Goal: Task Accomplishment & Management: Use online tool/utility

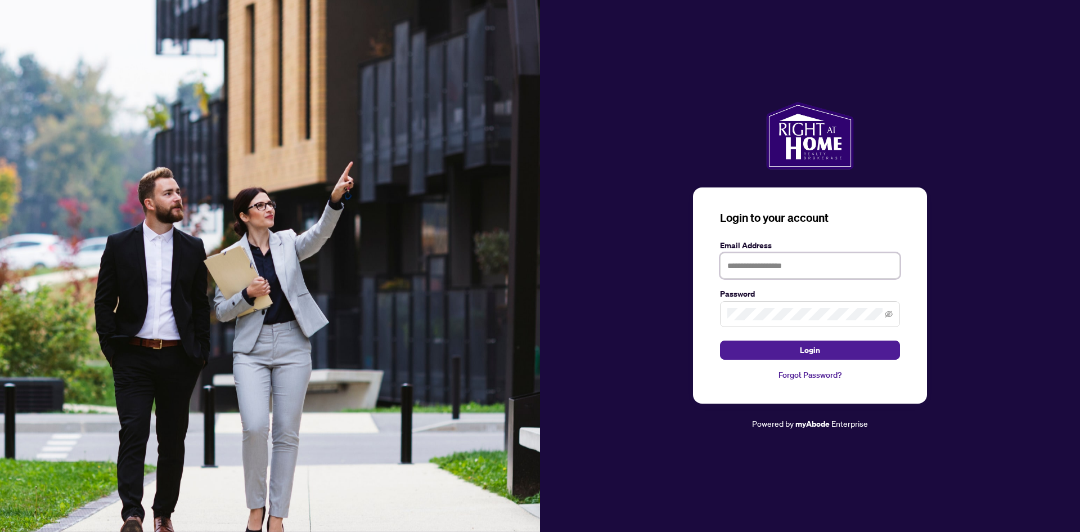
click at [758, 263] on input "text" at bounding box center [810, 266] width 180 height 26
type input "**********"
click at [805, 349] on span "Login" at bounding box center [810, 350] width 20 height 18
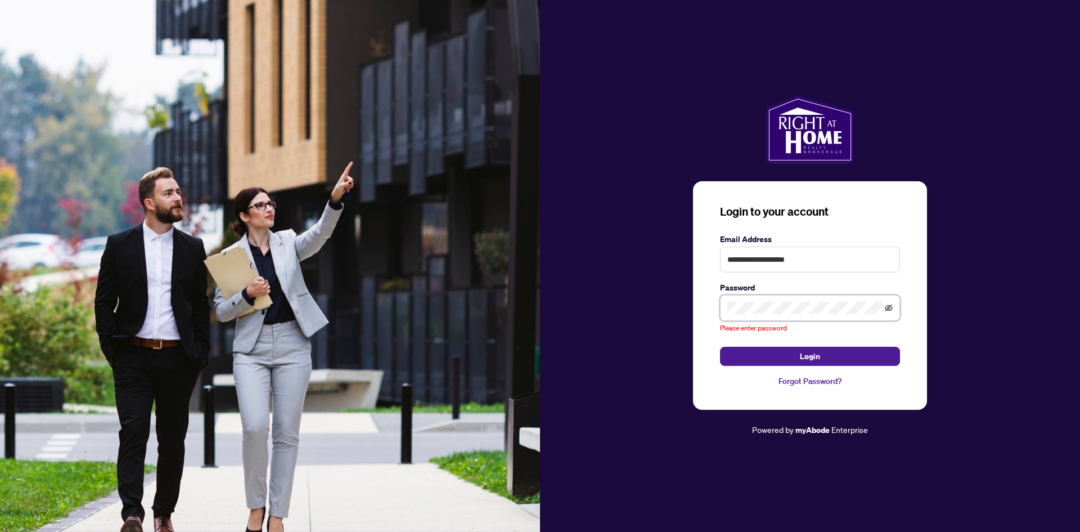
click at [888, 307] on icon "eye-invisible" at bounding box center [889, 307] width 8 height 7
click at [736, 269] on input "**********" at bounding box center [810, 259] width 180 height 26
click at [709, 355] on div "**********" at bounding box center [810, 295] width 234 height 229
click at [729, 369] on div "**********" at bounding box center [810, 295] width 234 height 229
click at [736, 364] on button "Login" at bounding box center [810, 356] width 180 height 19
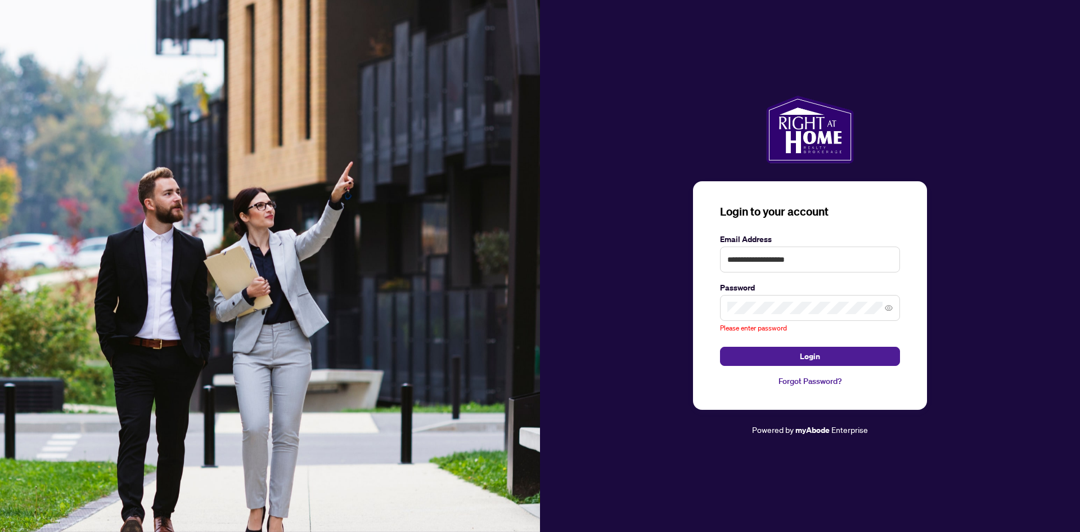
click at [895, 309] on span at bounding box center [810, 308] width 180 height 26
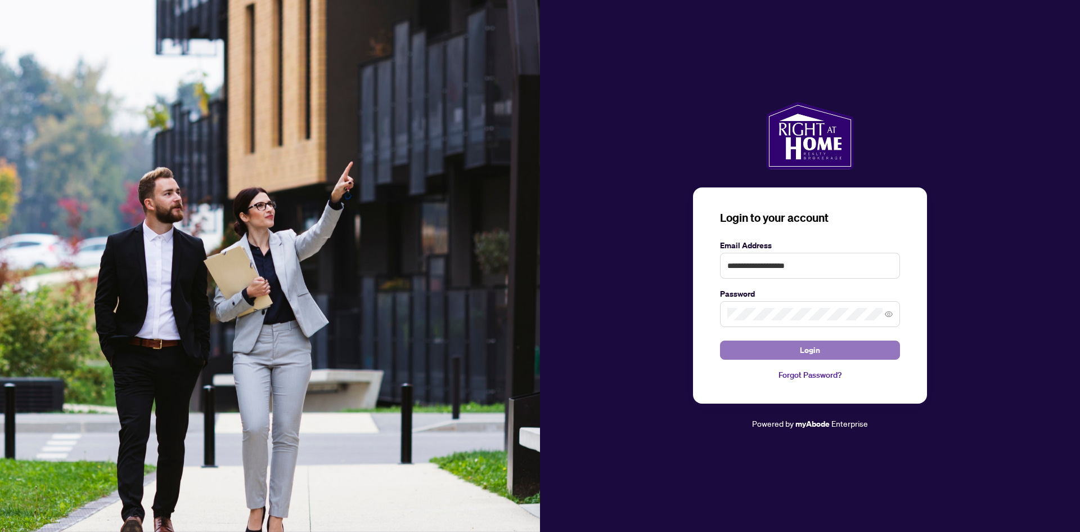
click at [761, 349] on button "Login" at bounding box center [810, 349] width 180 height 19
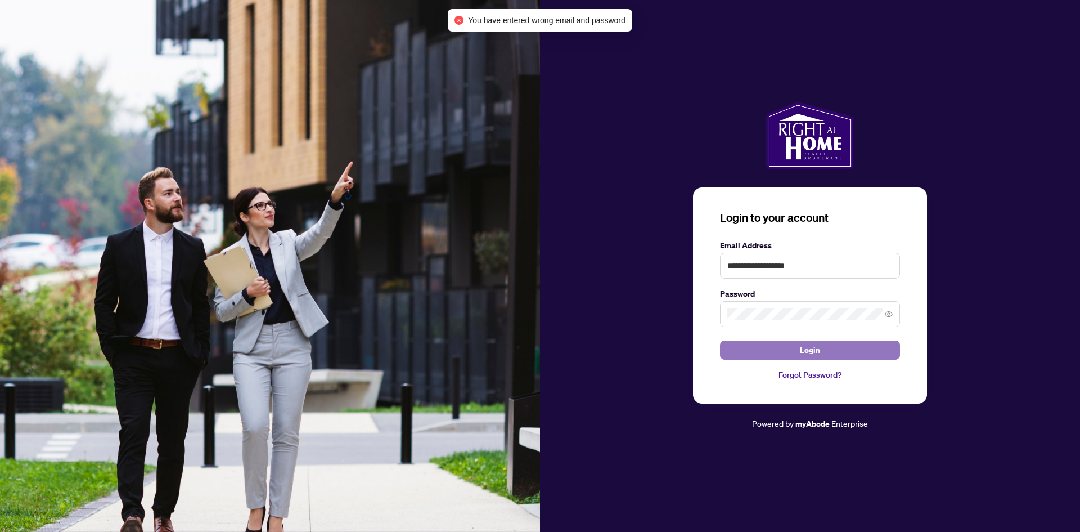
click at [789, 352] on button "Login" at bounding box center [810, 349] width 180 height 19
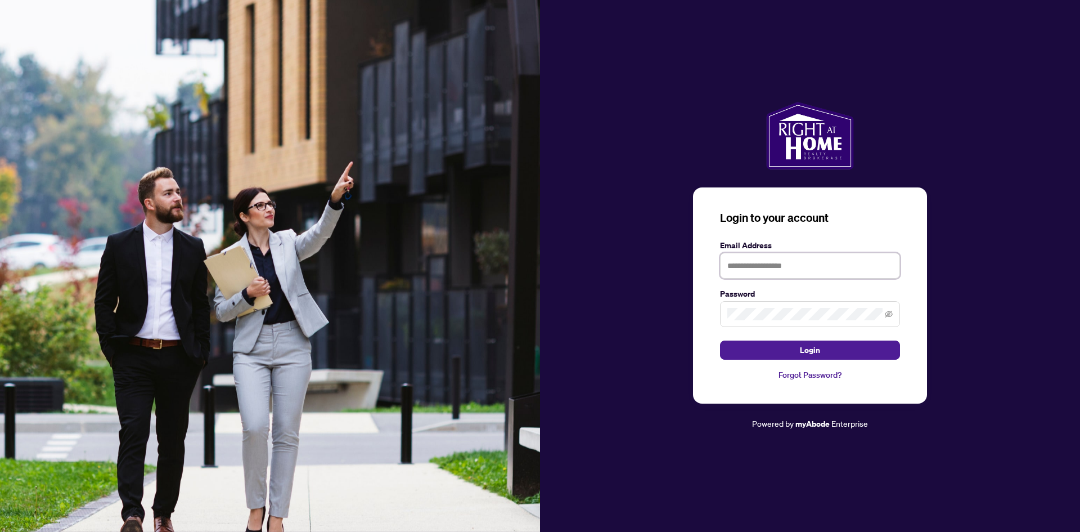
click at [773, 269] on input "text" at bounding box center [810, 266] width 180 height 26
type input "**********"
click at [780, 303] on span at bounding box center [810, 314] width 180 height 26
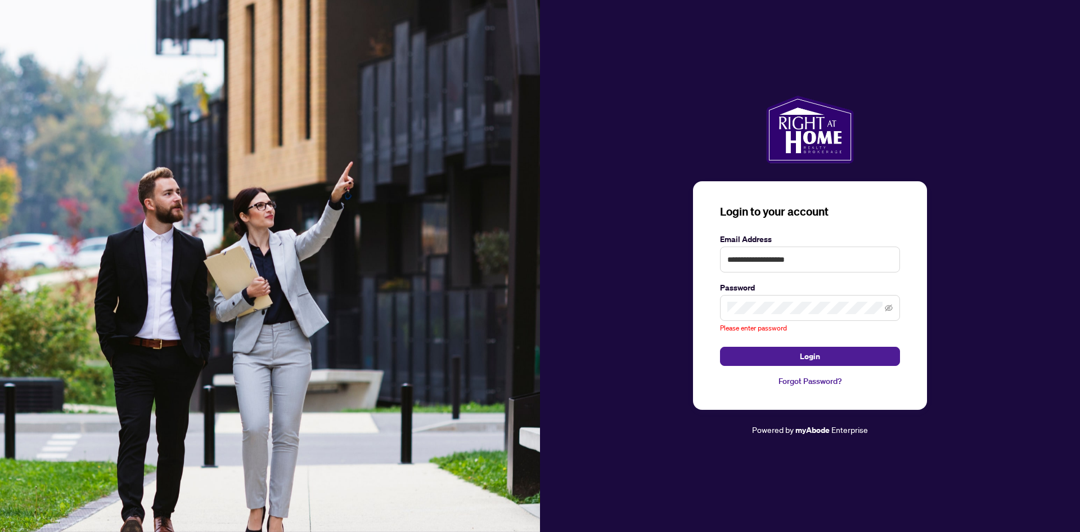
click at [792, 376] on link "Forgot Password?" at bounding box center [810, 381] width 180 height 12
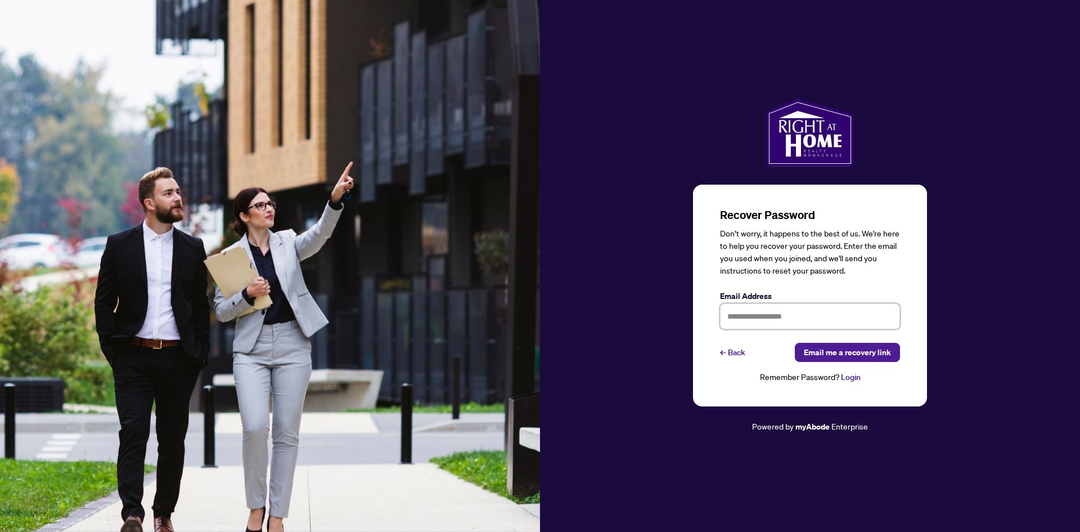
click at [743, 314] on input "text" at bounding box center [810, 316] width 180 height 26
click at [927, 288] on div "Recover Password Don’t worry, it happens to the best of us. We're here to help …" at bounding box center [810, 296] width 234 height 222
click at [909, 288] on div "Recover Password Don’t worry, it happens to the best of us. We're here to help …" at bounding box center [810, 296] width 234 height 222
click at [874, 351] on span "Email me a recovery link" at bounding box center [847, 352] width 87 height 18
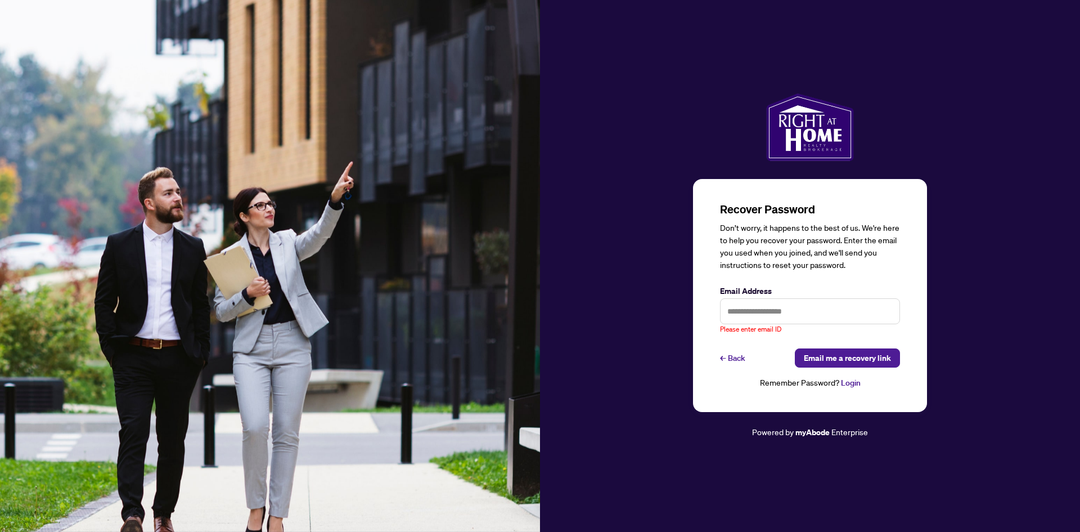
click at [601, 301] on div "Recover Password Don’t worry, it happens to the best of us. We're here to help …" at bounding box center [810, 265] width 540 height 345
click at [767, 309] on input "text" at bounding box center [810, 311] width 180 height 26
click at [767, 308] on input "text" at bounding box center [810, 311] width 180 height 26
click at [787, 317] on input "text" at bounding box center [810, 311] width 180 height 26
click at [935, 275] on div "Recover Password Don’t worry, it happens to the best of us. We're here to help …" at bounding box center [810, 265] width 540 height 345
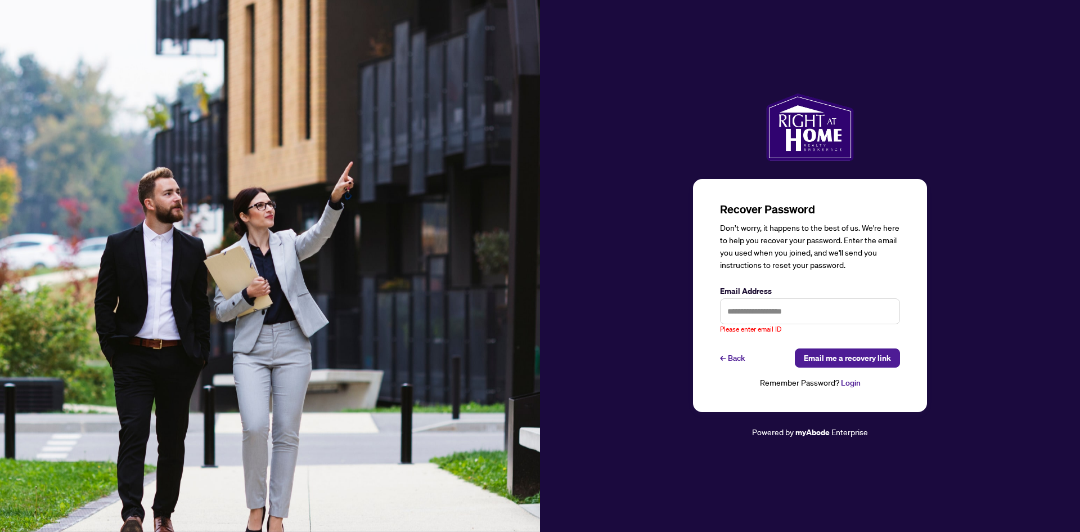
click at [856, 382] on link "Login" at bounding box center [851, 383] width 20 height 10
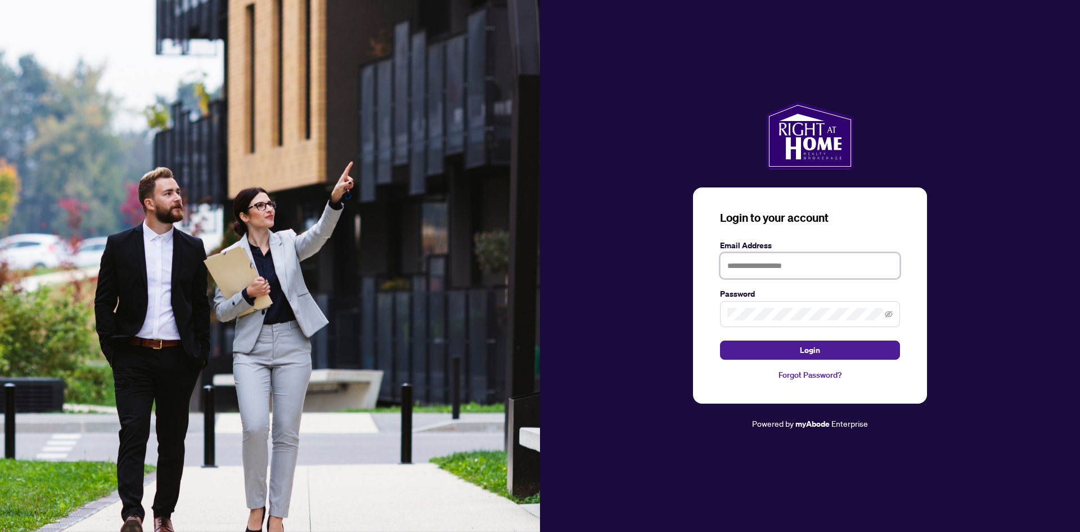
click at [770, 271] on input "text" at bounding box center [810, 266] width 180 height 26
type input "**********"
click at [888, 316] on icon "eye-invisible" at bounding box center [889, 314] width 8 height 8
click at [839, 348] on button "Login" at bounding box center [810, 349] width 180 height 19
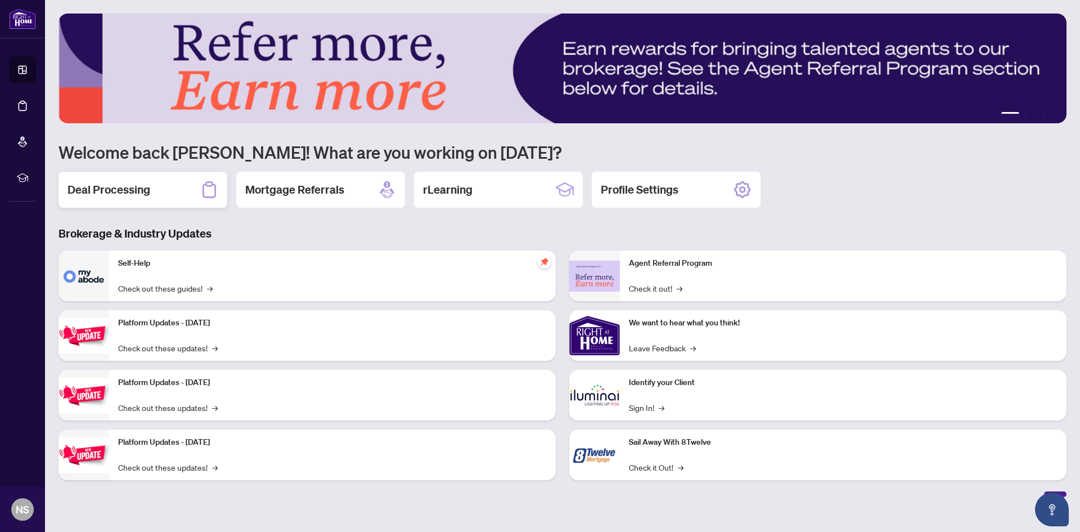
click at [118, 188] on h2 "Deal Processing" at bounding box center [109, 190] width 83 height 16
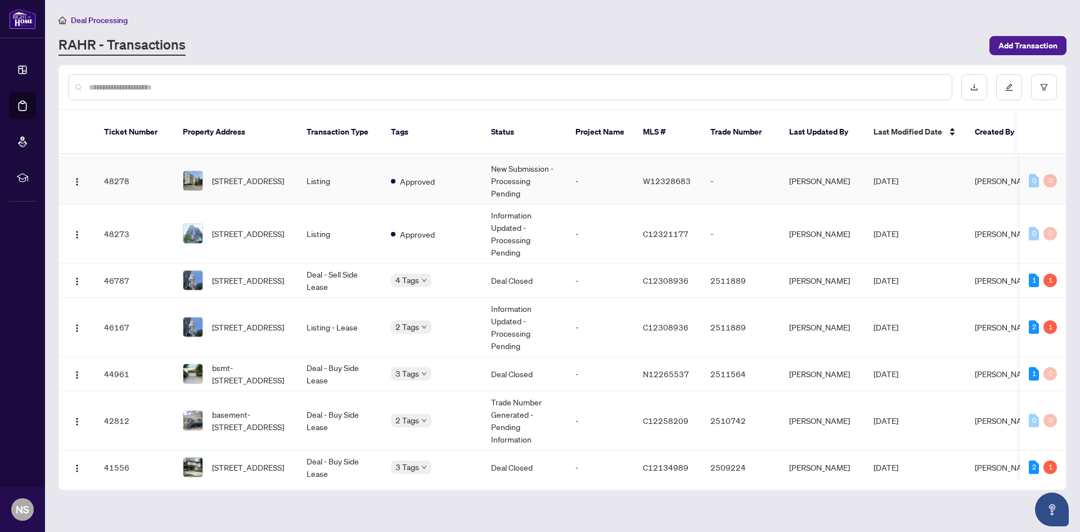
scroll to position [56, 0]
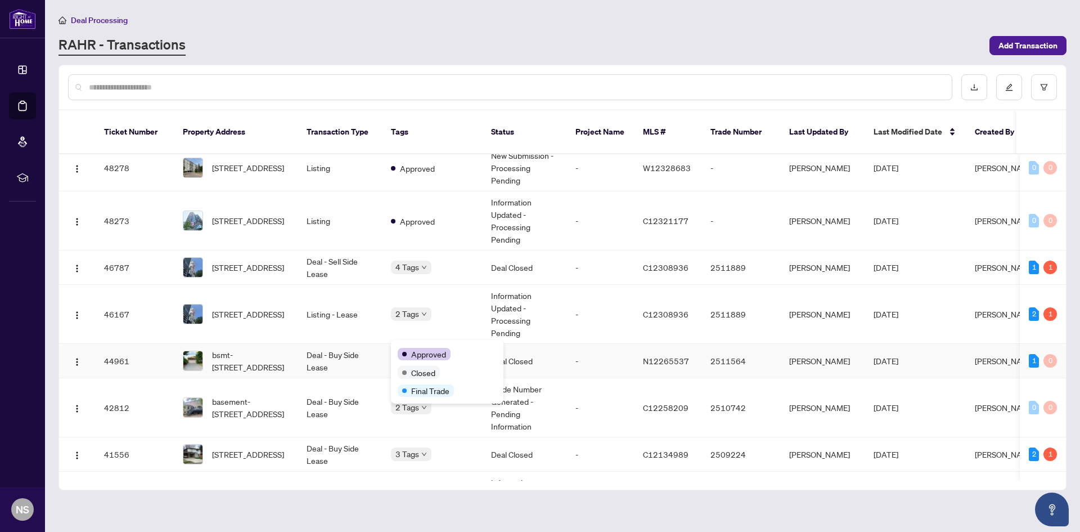
click at [401, 344] on div "Approved Closed Final Trade" at bounding box center [447, 372] width 113 height 64
click at [288, 348] on span "bsmt-5 Coventry Crt, Richmond Hill, Ontario L4C 8B4, Canada" at bounding box center [250, 360] width 77 height 25
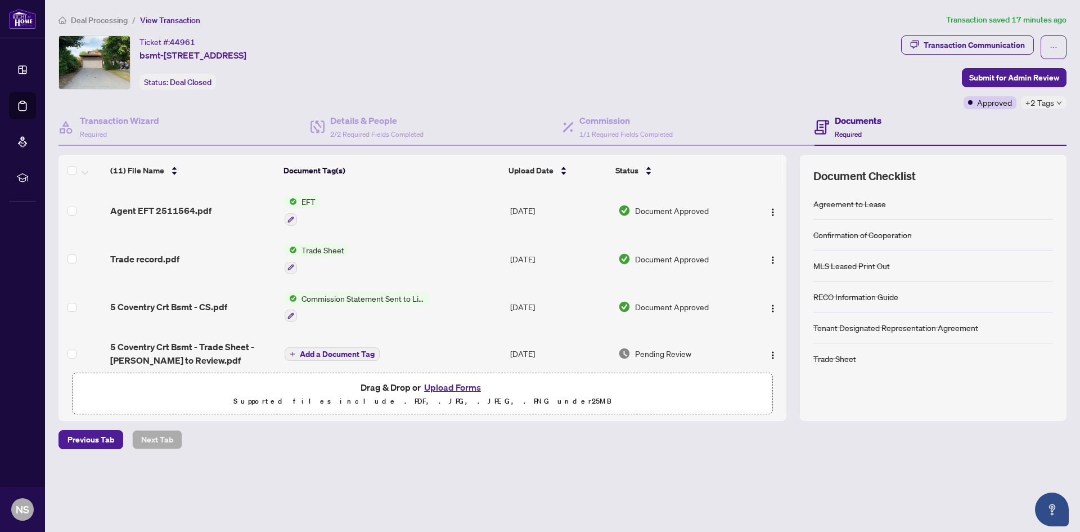
click at [295, 199] on img at bounding box center [291, 201] width 12 height 12
click at [290, 258] on span "EFT" at bounding box center [302, 257] width 124 height 12
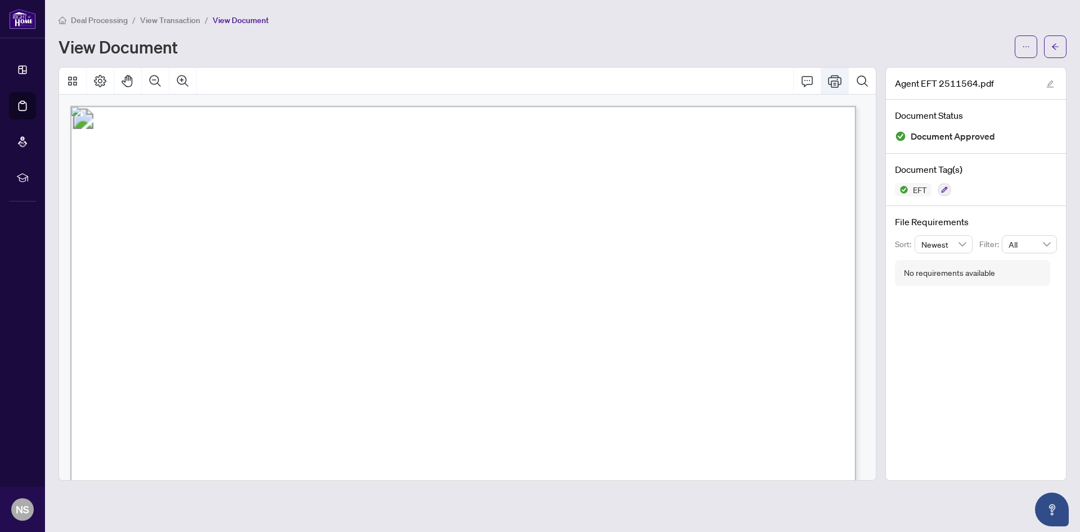
click at [828, 86] on button "Print" at bounding box center [834, 81] width 27 height 27
